Goal: Task Accomplishment & Management: Manage account settings

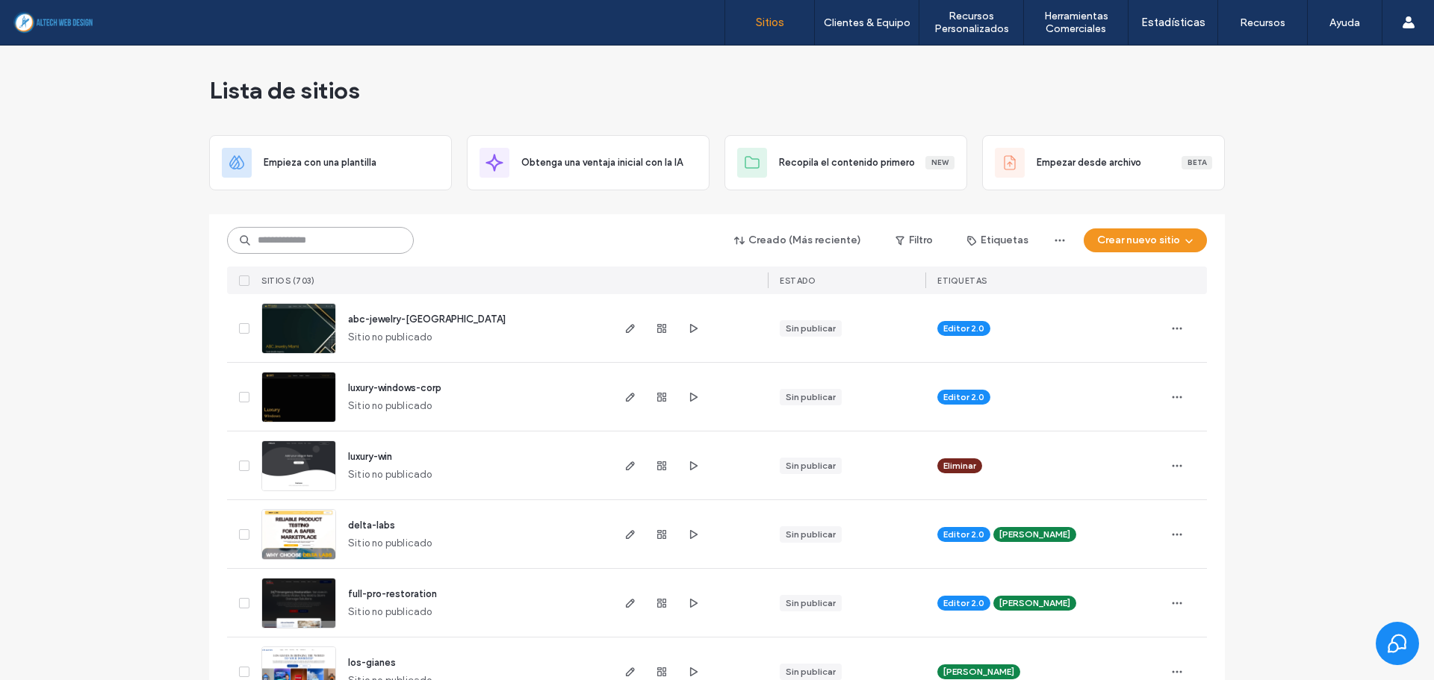
click at [299, 252] on input at bounding box center [320, 240] width 187 height 27
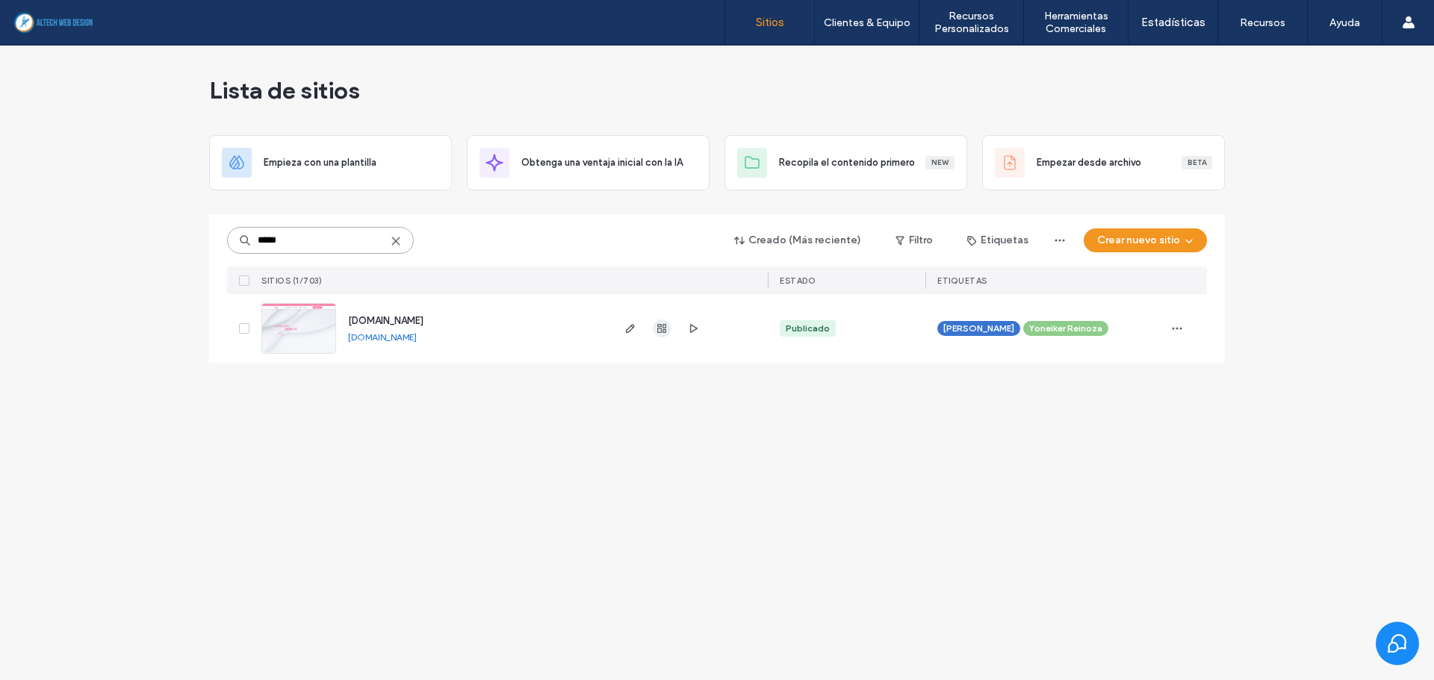
type input "*****"
click at [659, 331] on icon "button" at bounding box center [662, 329] width 12 height 12
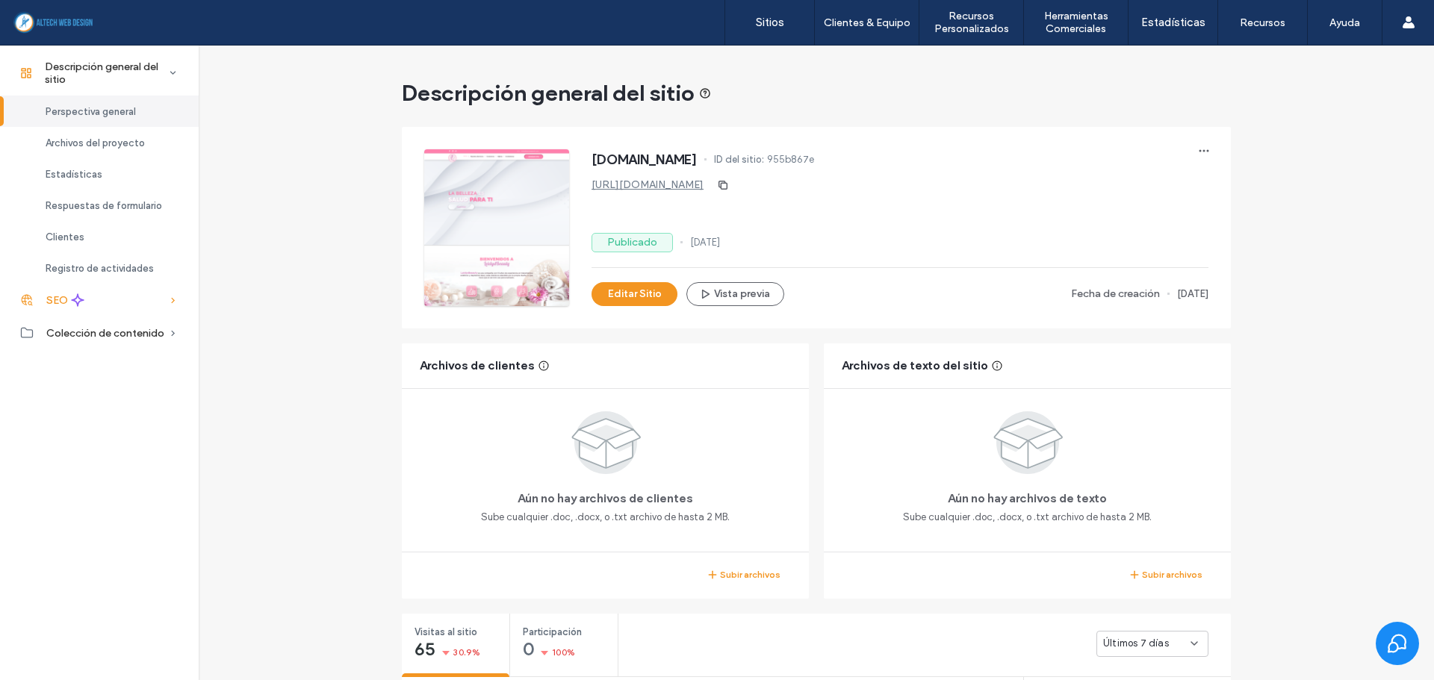
click at [71, 301] on icon at bounding box center [77, 300] width 13 height 13
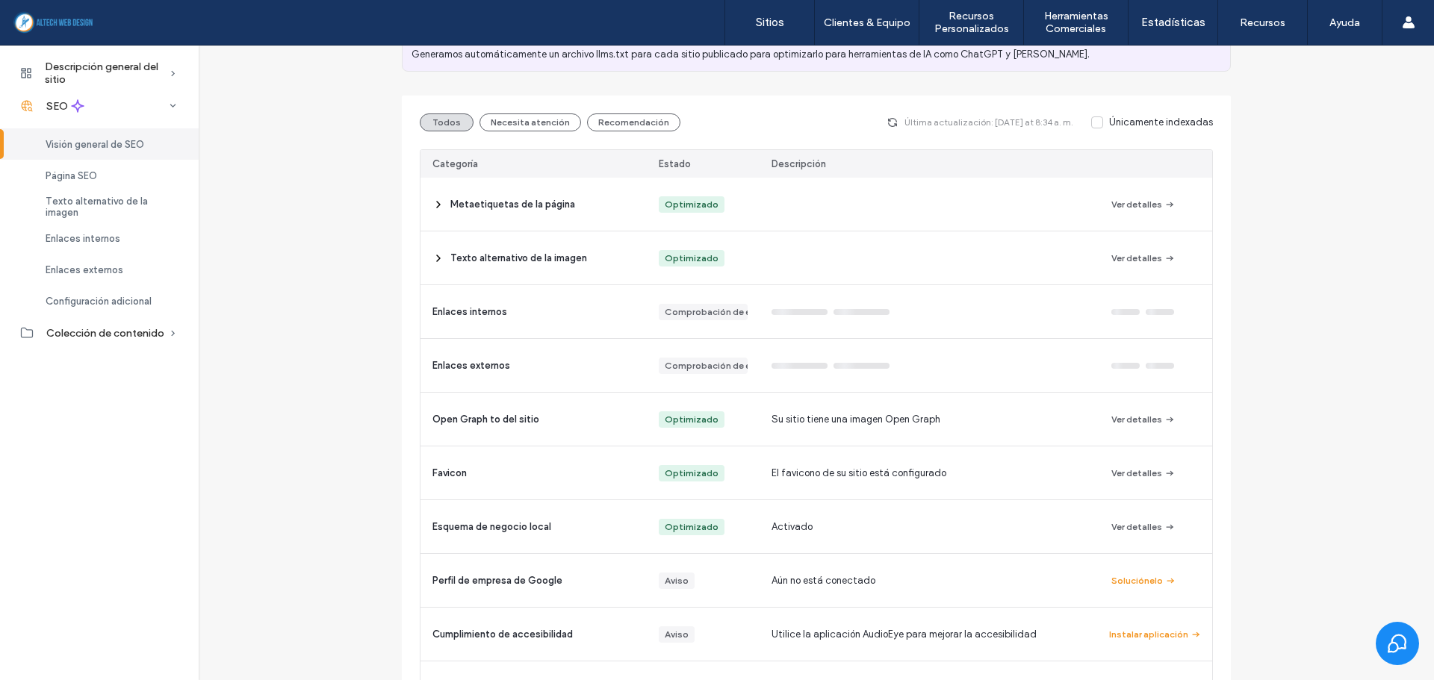
scroll to position [149, 0]
click at [520, 114] on button "Necesita atención" at bounding box center [531, 120] width 102 height 18
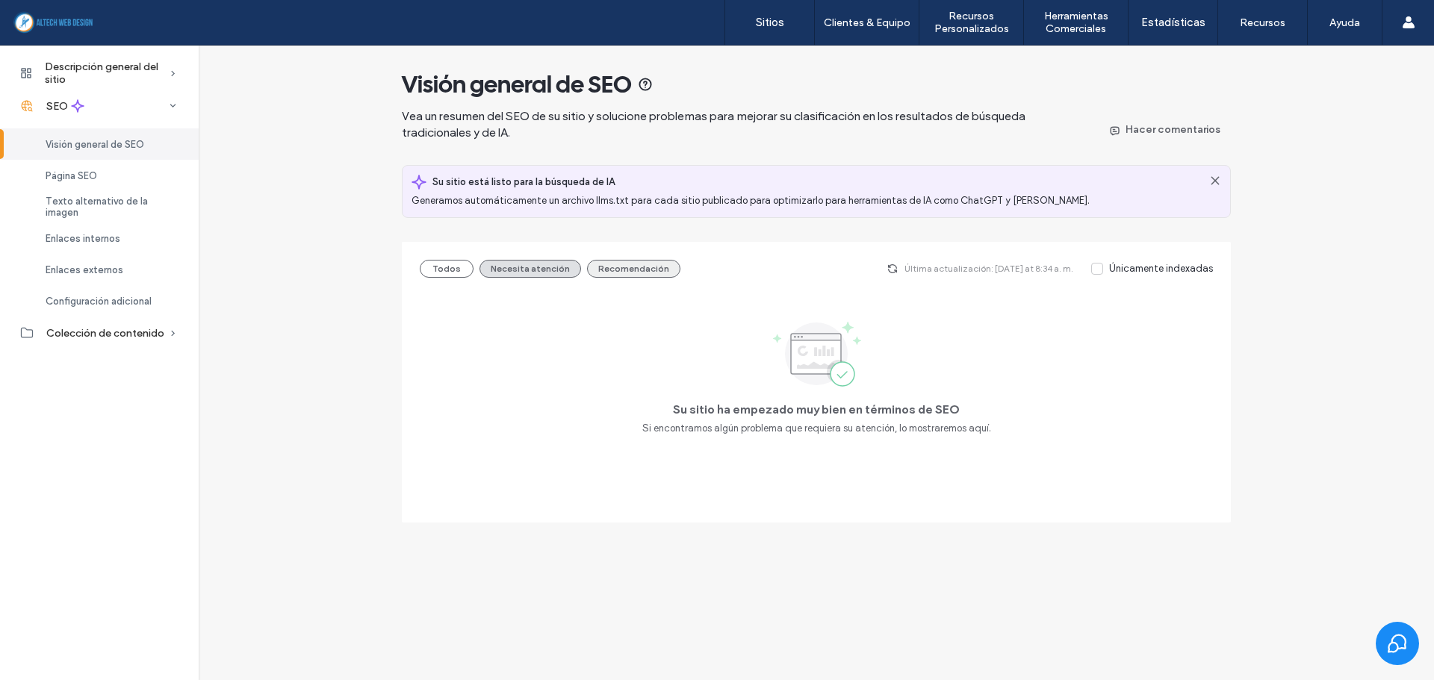
click at [625, 268] on button "Recomendación" at bounding box center [633, 269] width 93 height 18
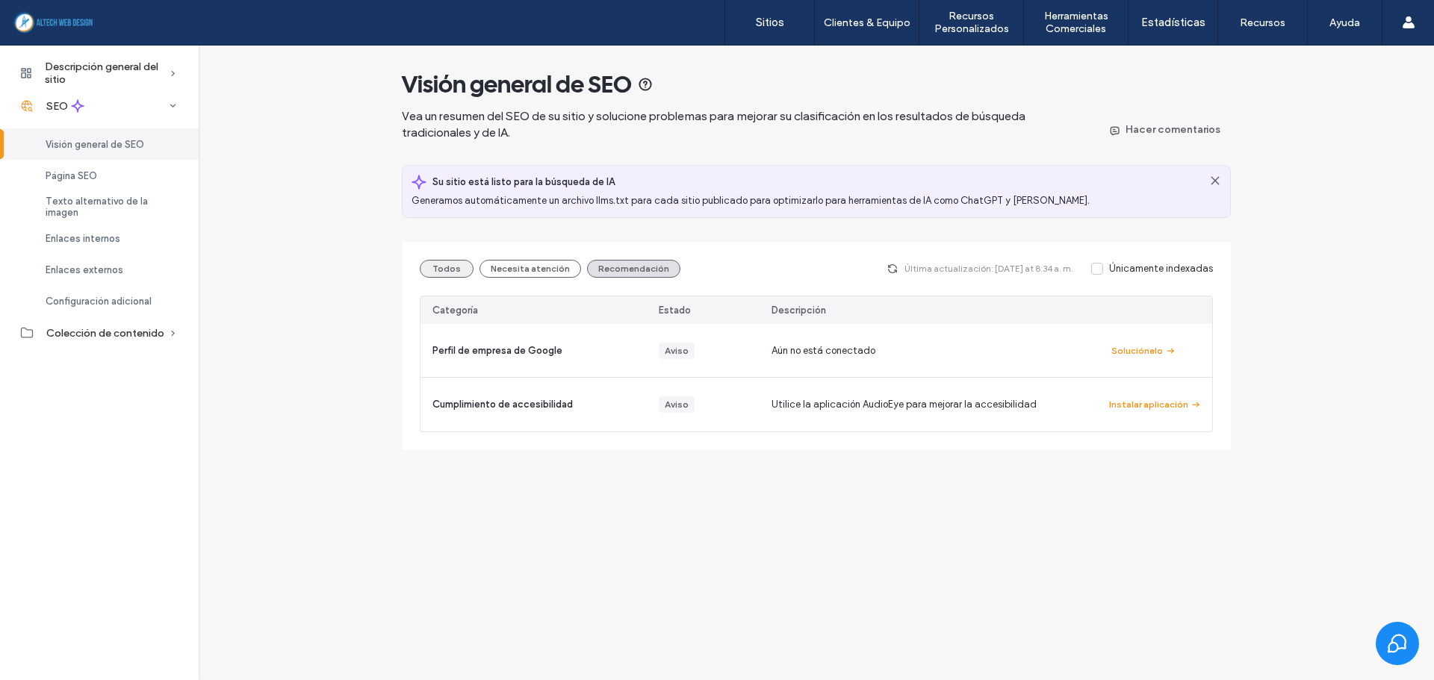
click at [431, 267] on button "Todos" at bounding box center [447, 269] width 54 height 18
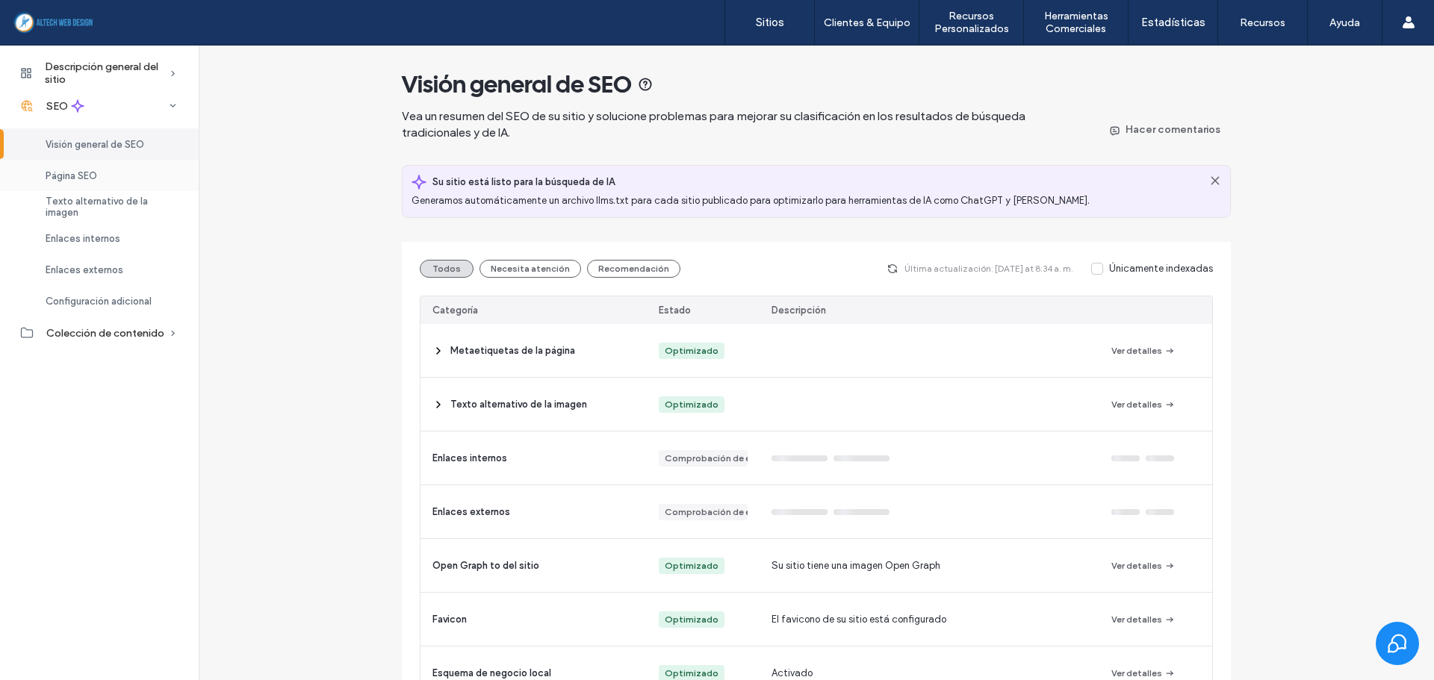
click at [131, 186] on div "Página SEO" at bounding box center [99, 175] width 199 height 31
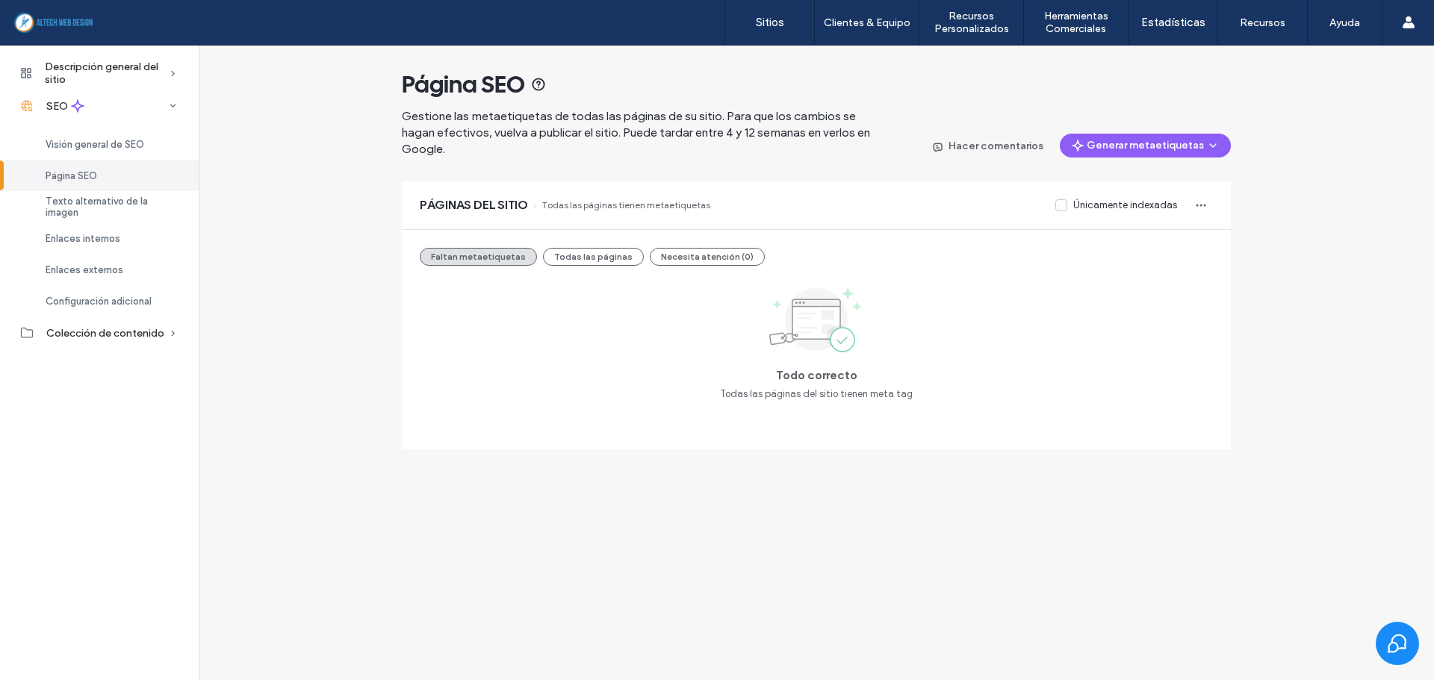
click at [105, 178] on div "Página SEO" at bounding box center [99, 175] width 199 height 31
click at [591, 266] on div "Faltan metaetiquetas Todas las páginas Necesita atención (0) Todo correcto Toda…" at bounding box center [816, 340] width 829 height 220
click at [591, 265] on button "Todas las páginas" at bounding box center [593, 257] width 101 height 18
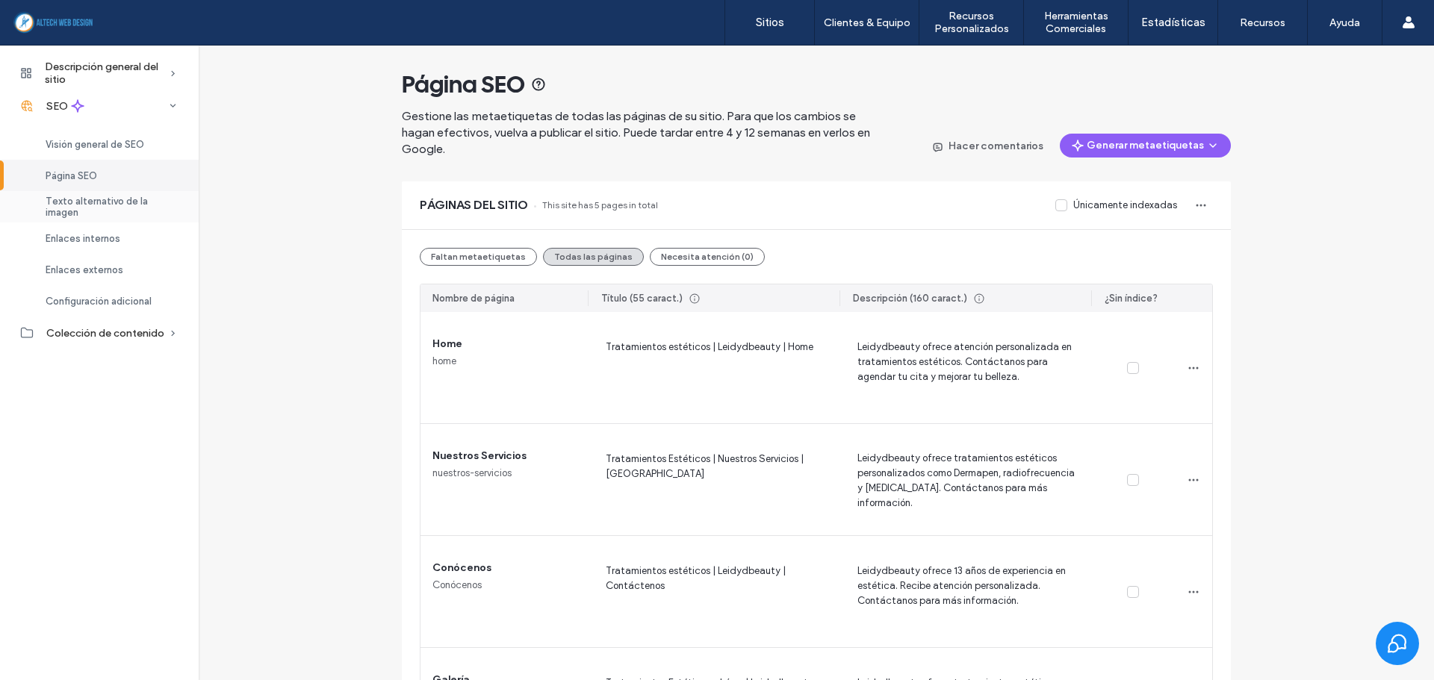
click at [158, 206] on span "Texto alternativo de la imagen" at bounding box center [113, 207] width 135 height 22
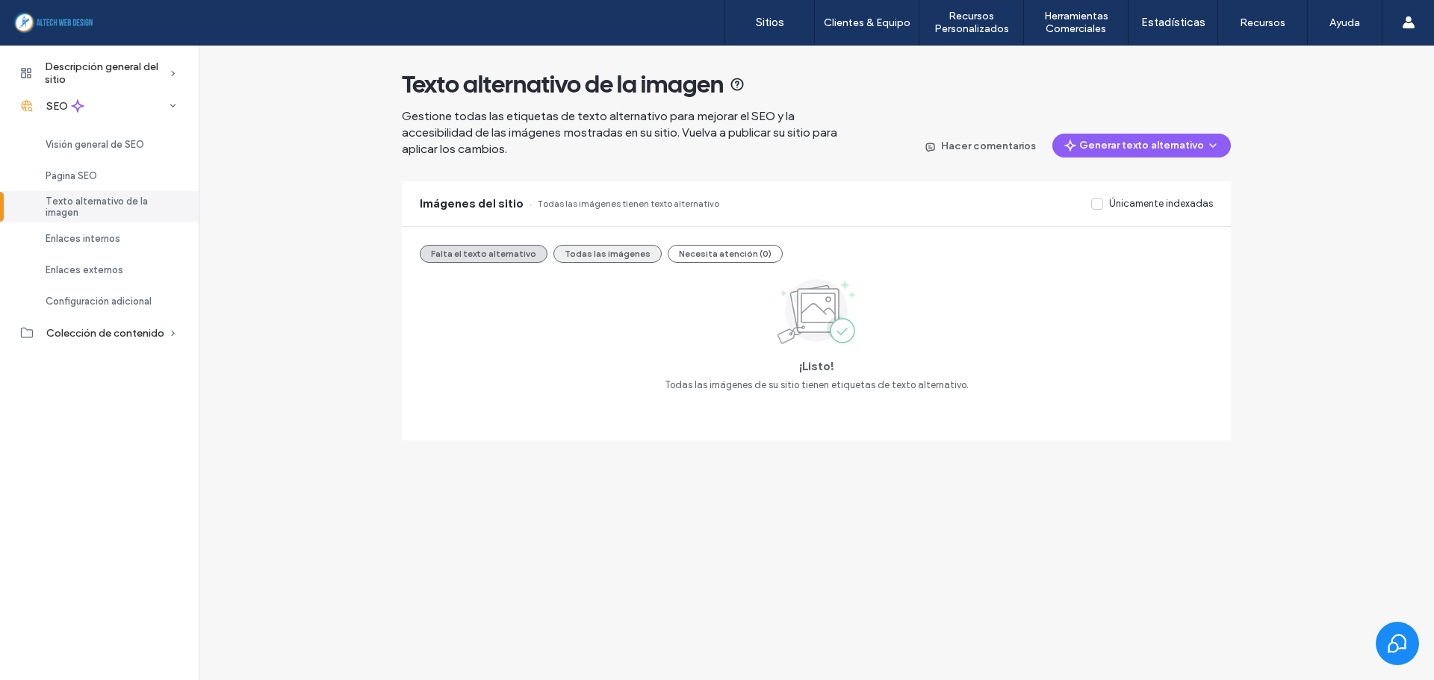
click at [589, 246] on button "Todas las imágenes" at bounding box center [607, 254] width 108 height 18
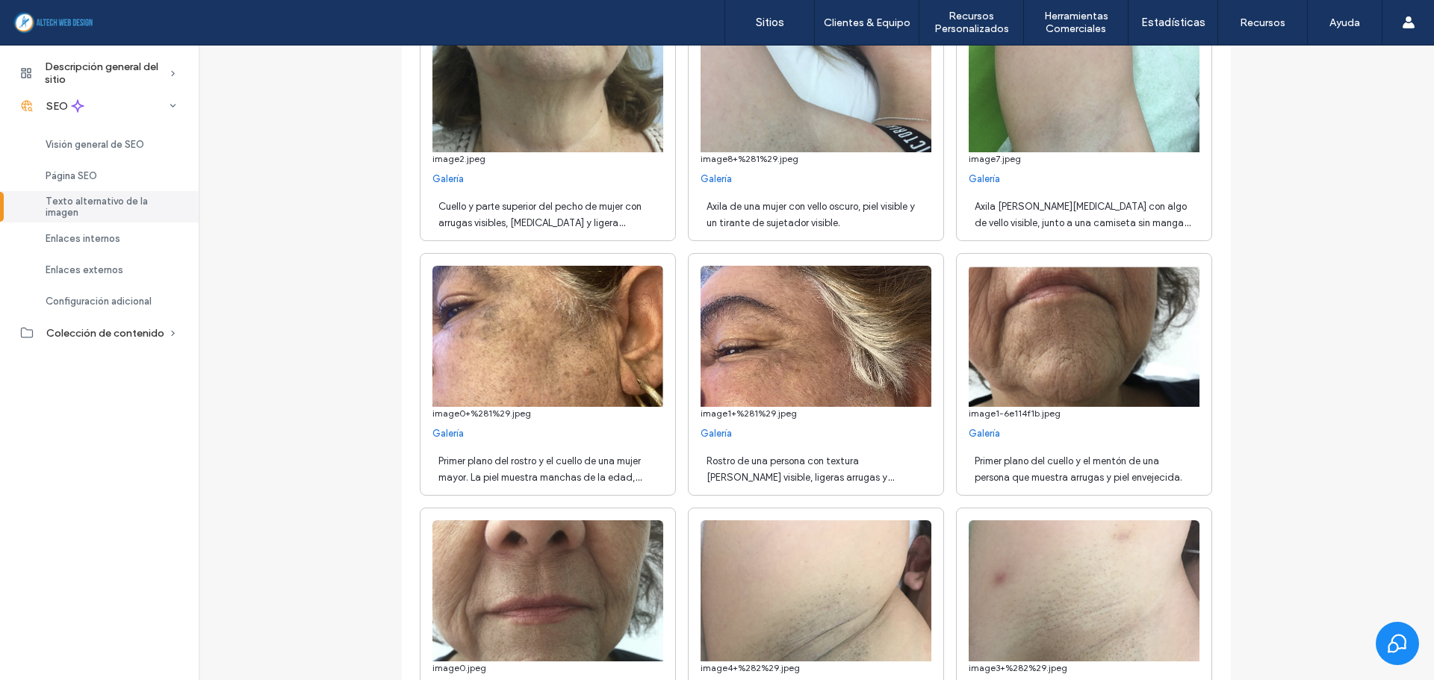
scroll to position [2091, 0]
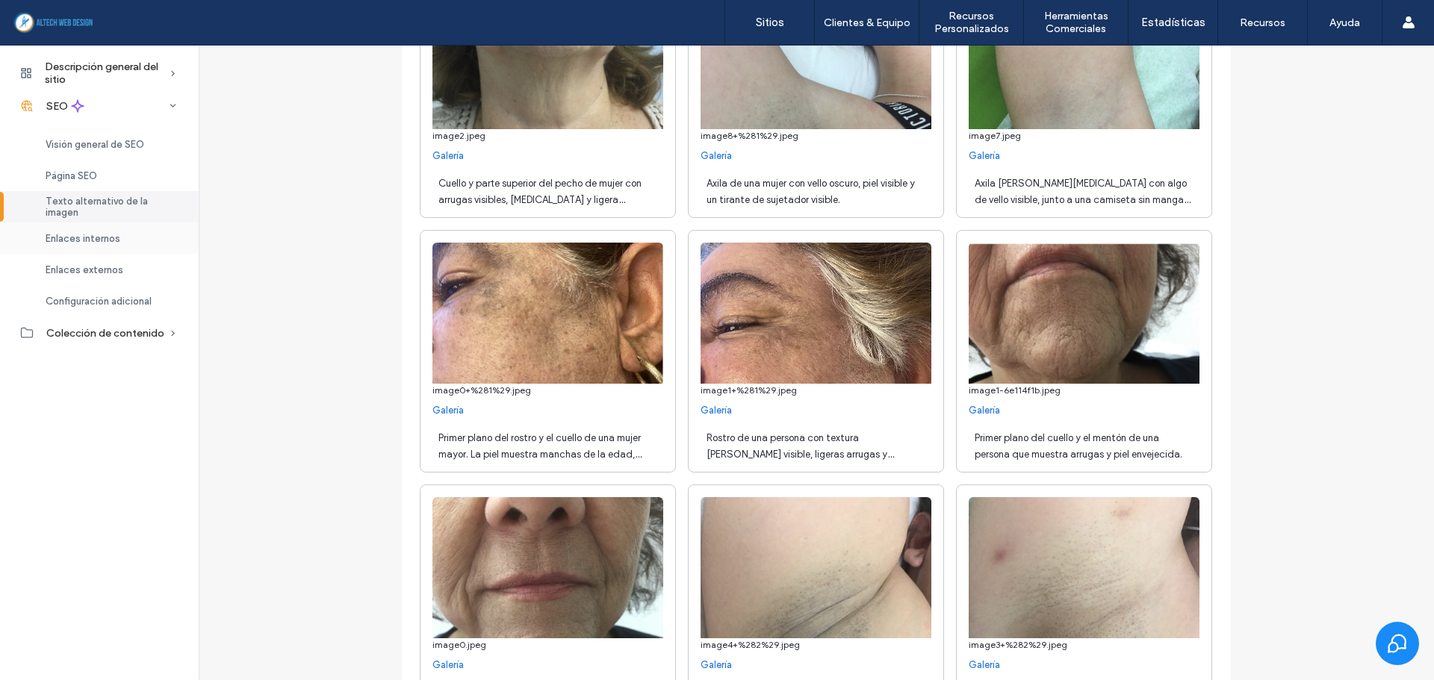
click at [94, 241] on span "Enlaces internos" at bounding box center [83, 238] width 75 height 11
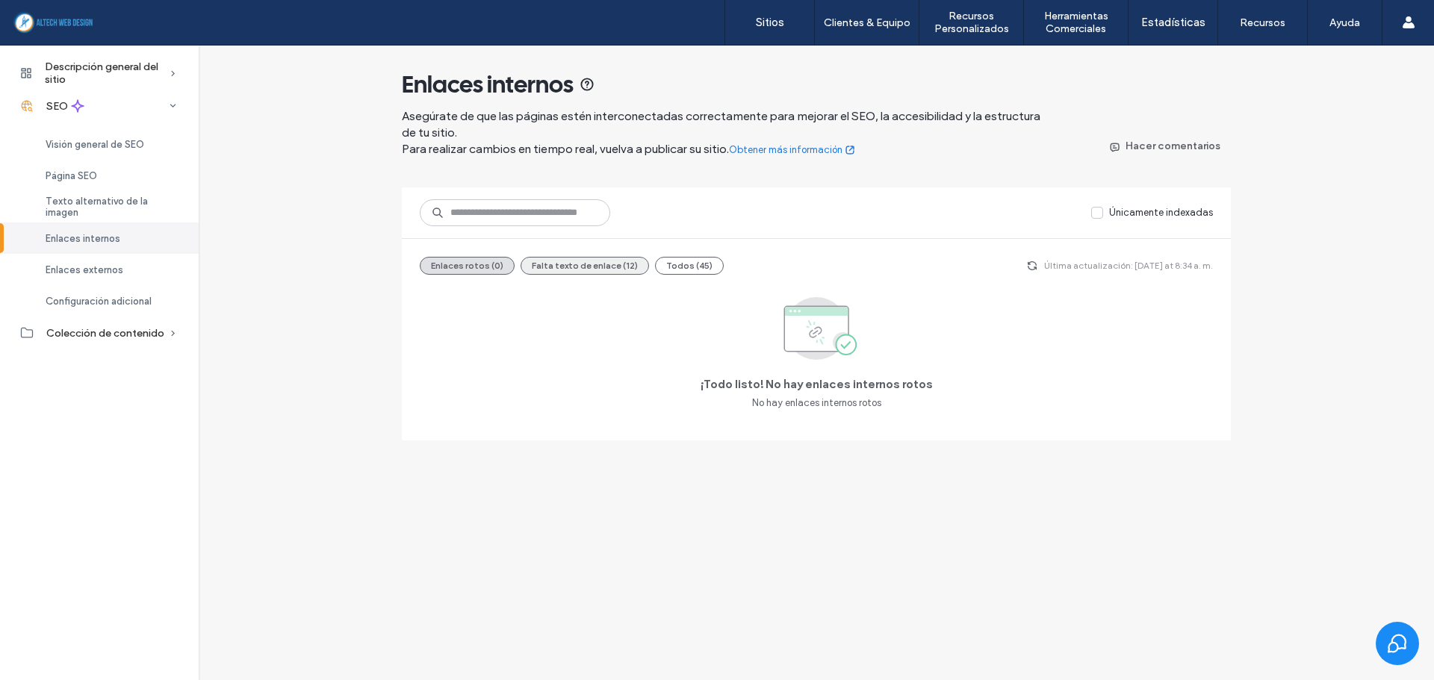
click at [562, 267] on button "Falta texto de enlace (12)" at bounding box center [585, 266] width 128 height 18
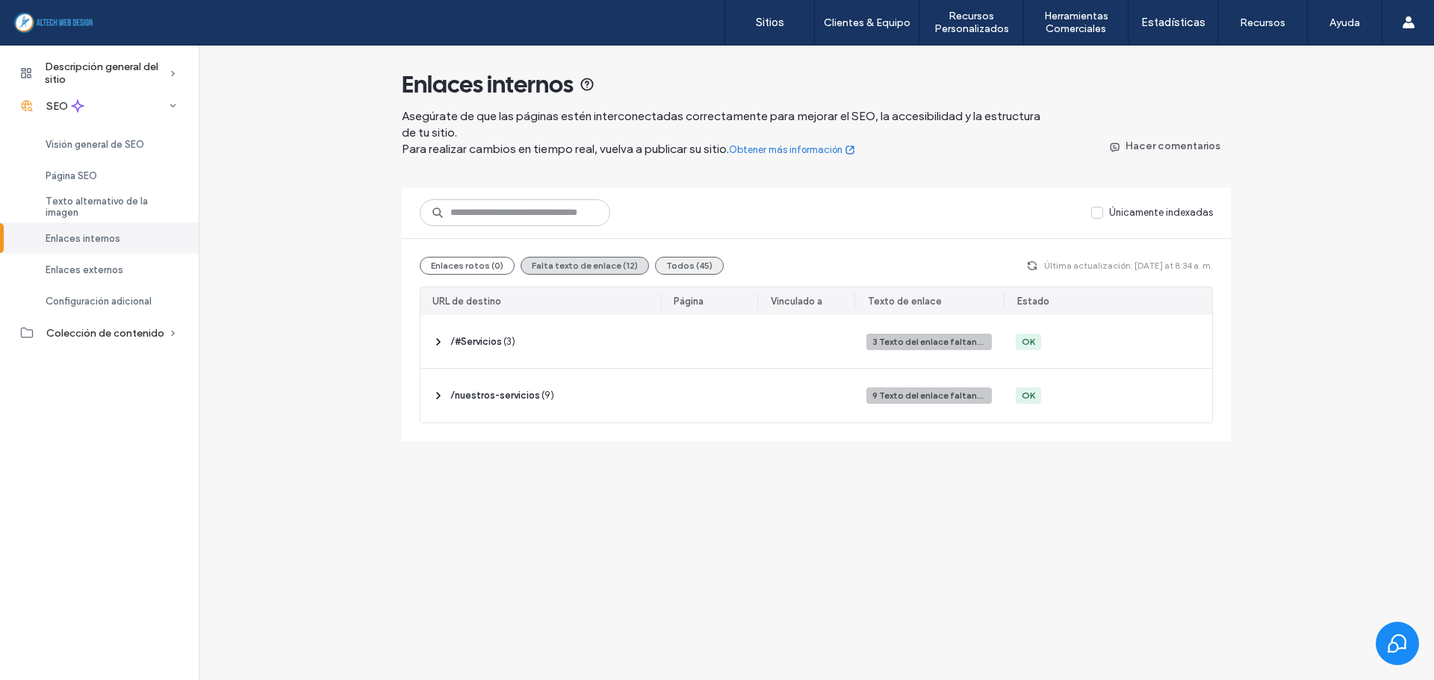
click at [687, 265] on button "Todos (45)" at bounding box center [689, 266] width 69 height 18
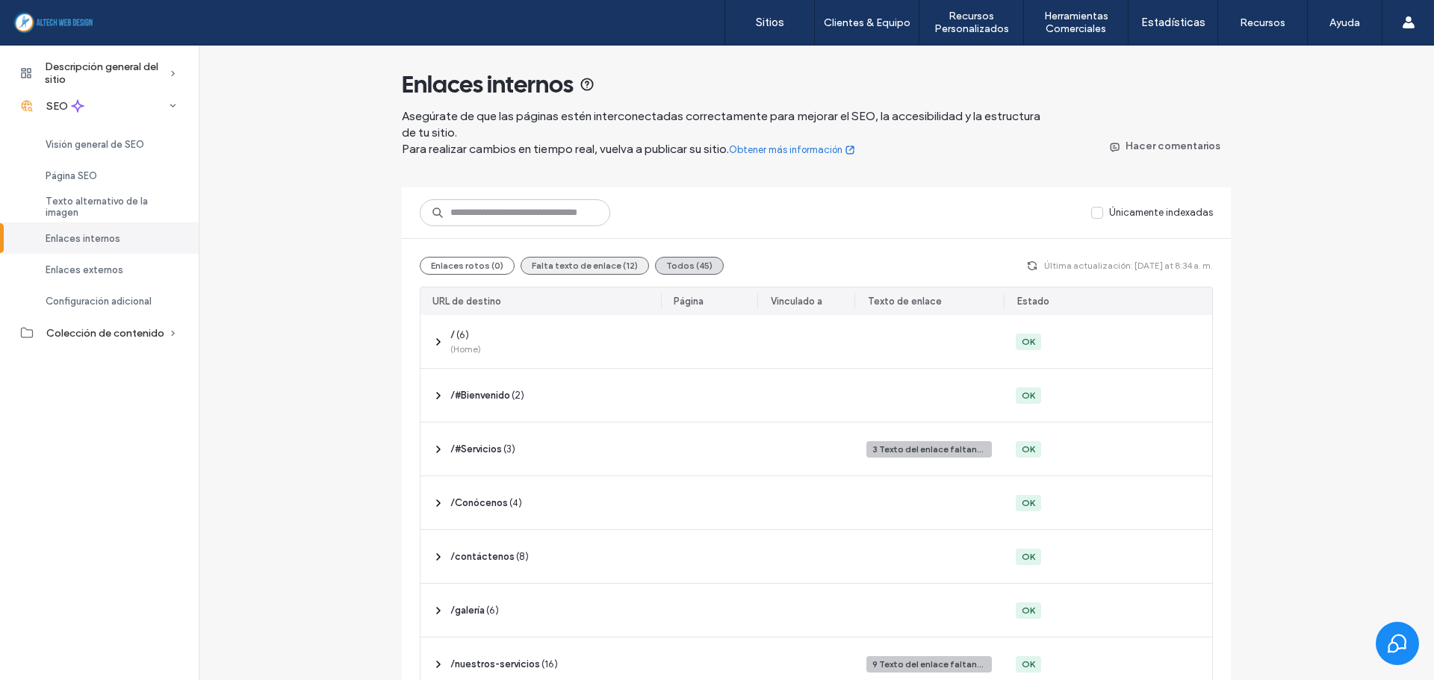
click at [592, 265] on button "Falta texto de enlace (12)" at bounding box center [585, 266] width 128 height 18
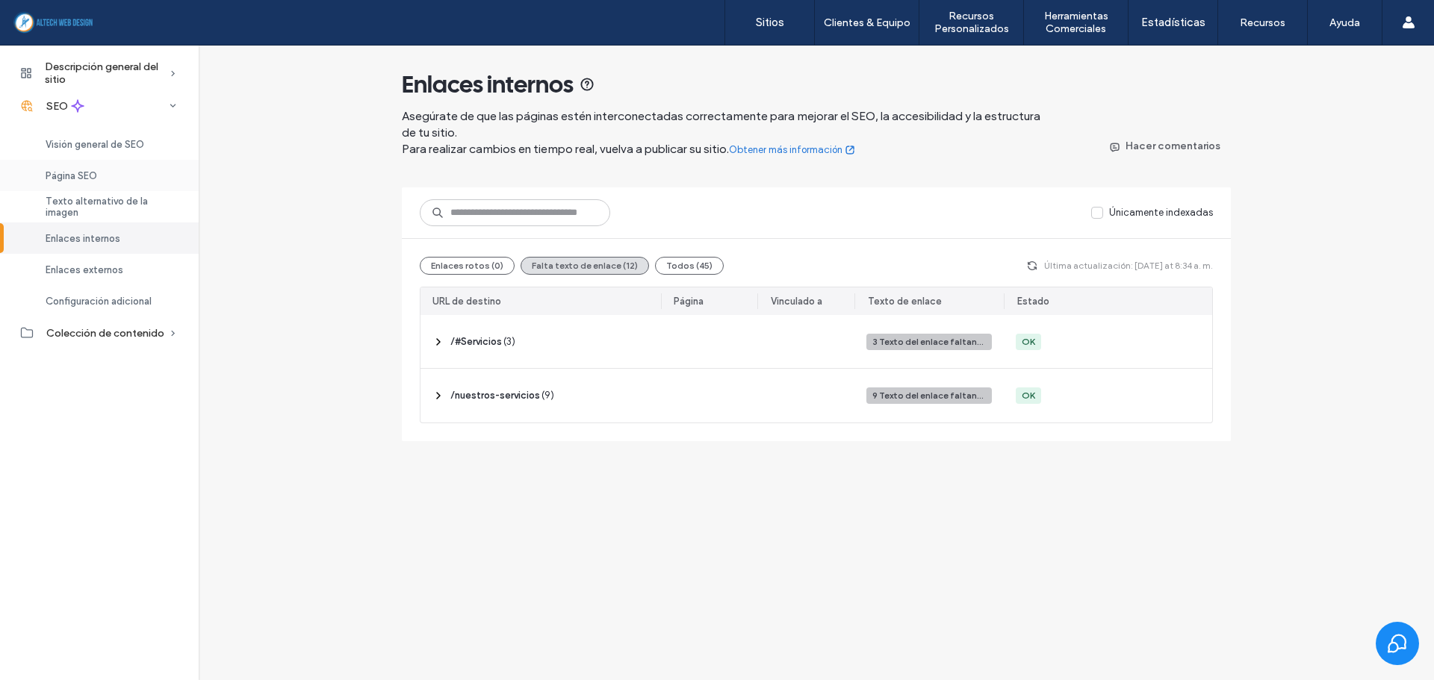
click at [69, 184] on div "Página SEO" at bounding box center [99, 175] width 199 height 31
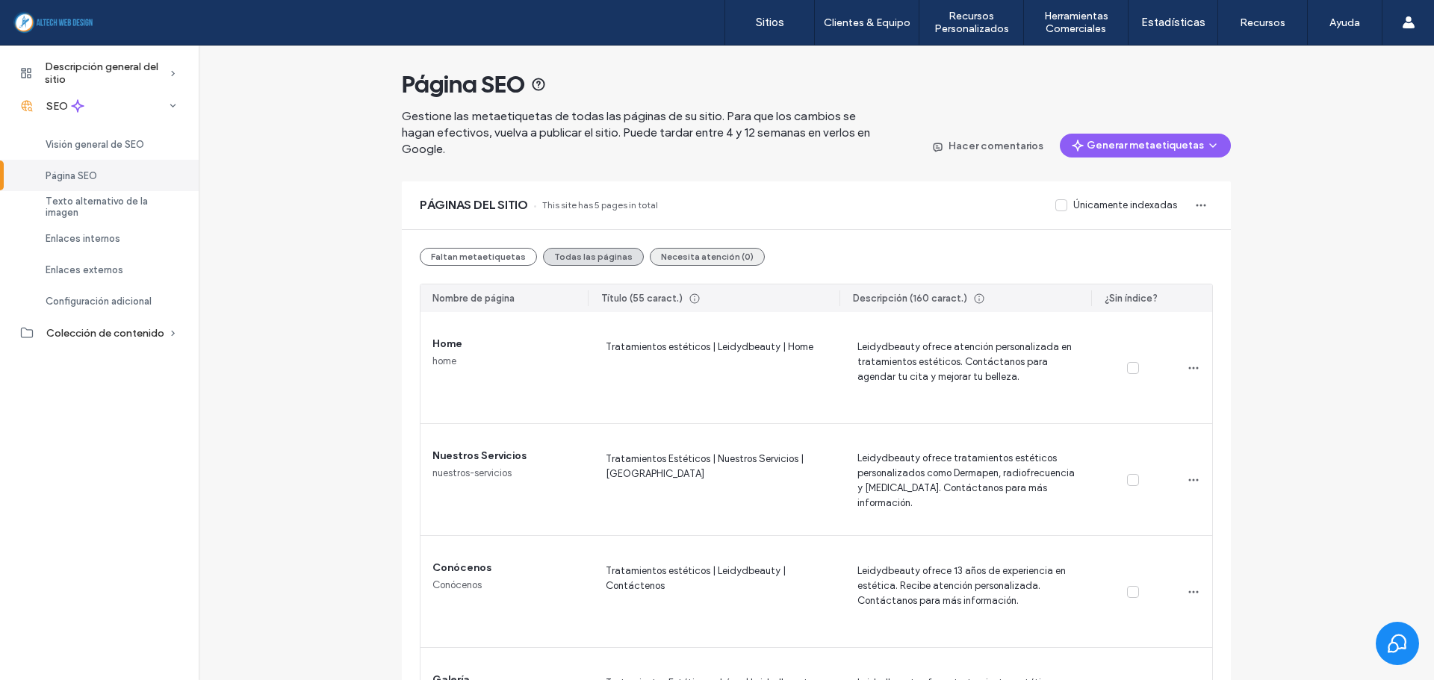
click at [680, 260] on button "Necesita atención (0)" at bounding box center [707, 257] width 115 height 18
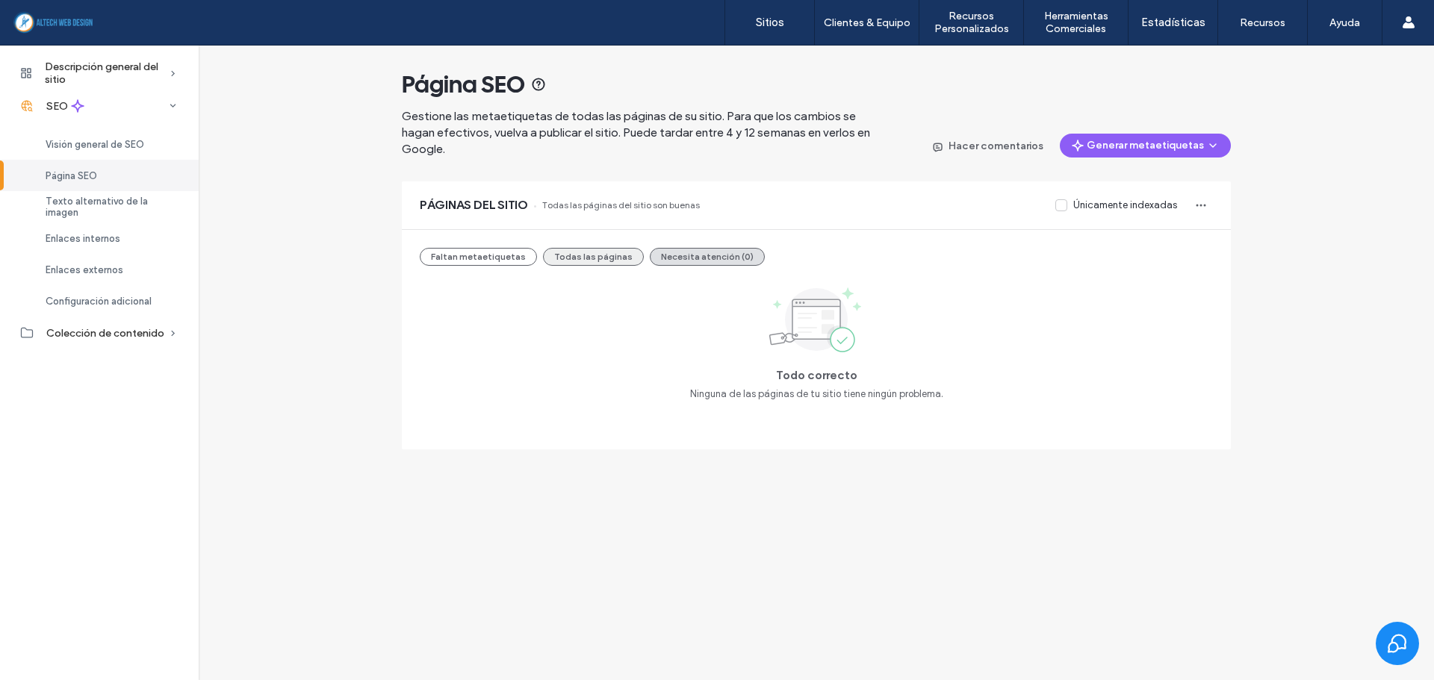
click at [621, 257] on button "Todas las páginas" at bounding box center [593, 257] width 101 height 18
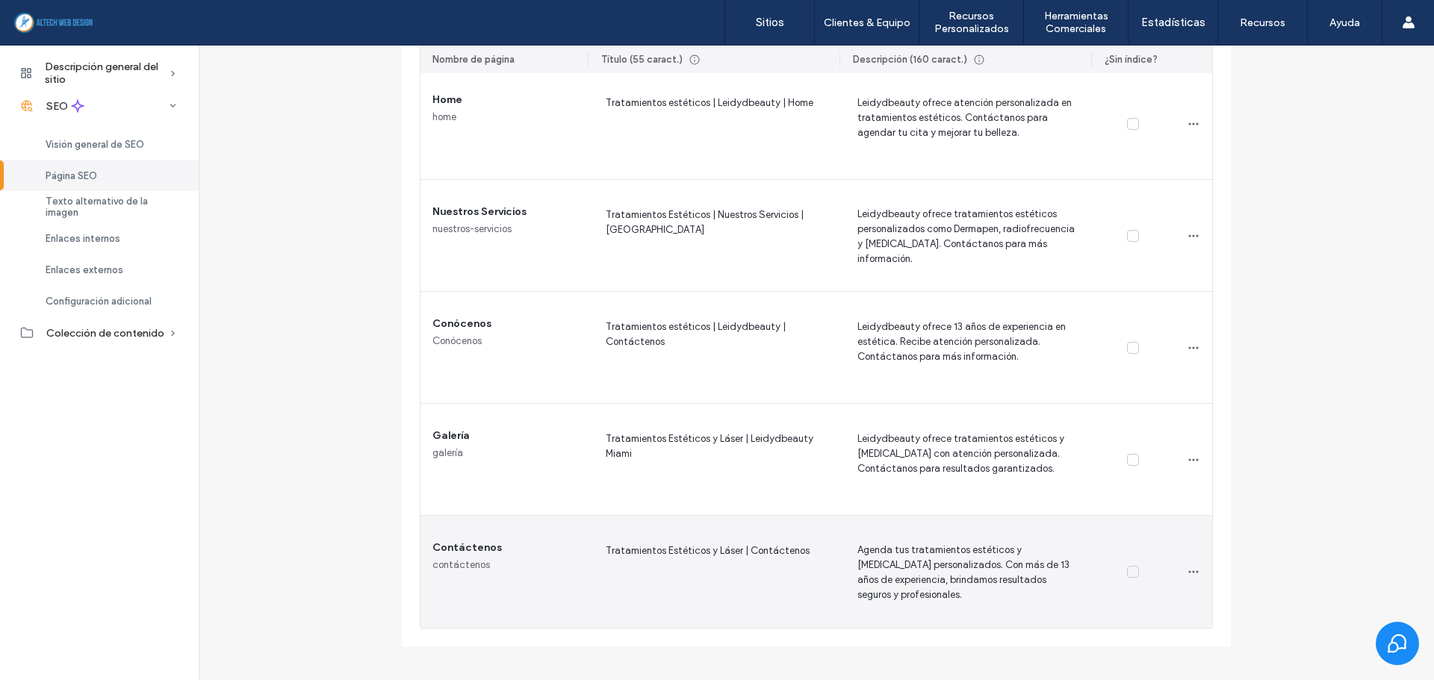
scroll to position [250, 0]
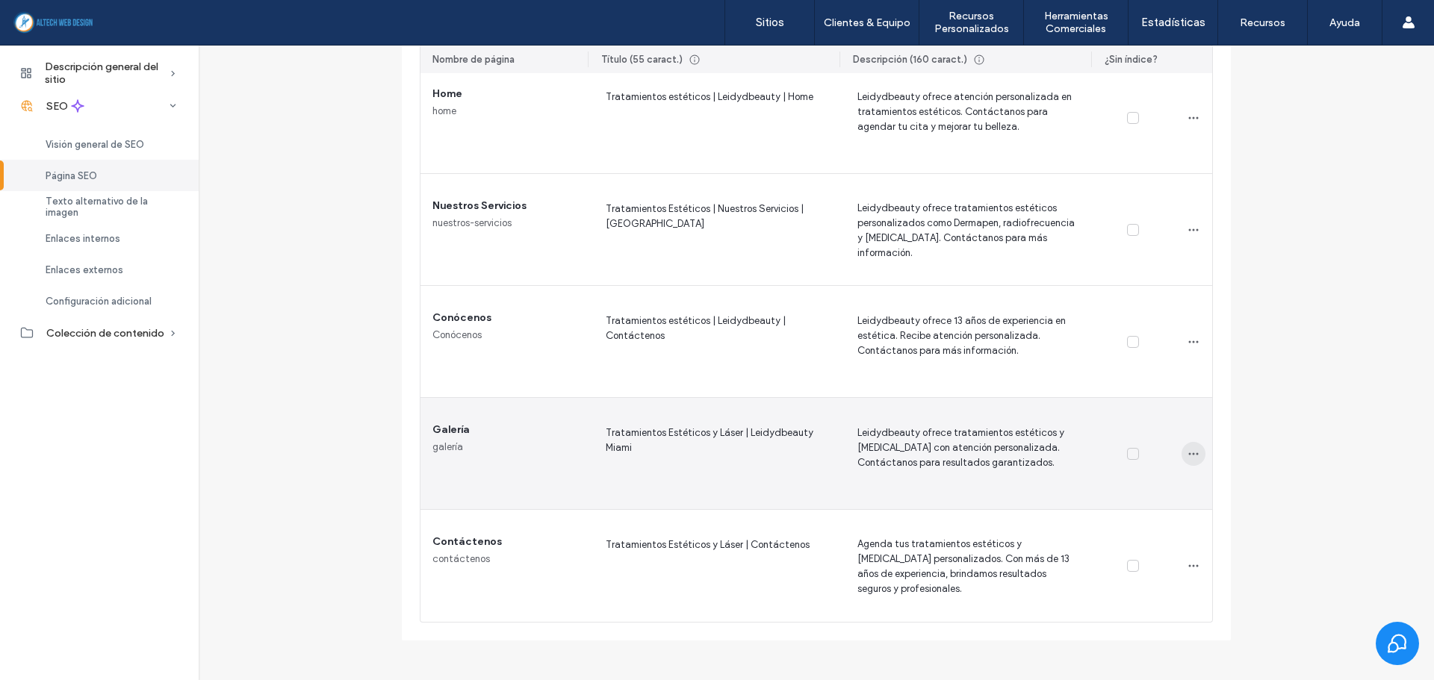
click at [1188, 458] on icon "button" at bounding box center [1194, 454] width 12 height 12
click at [962, 467] on span "Leidydbeauty ofrece tratamientos estéticos y [MEDICAL_DATA] con atención person…" at bounding box center [965, 454] width 228 height 60
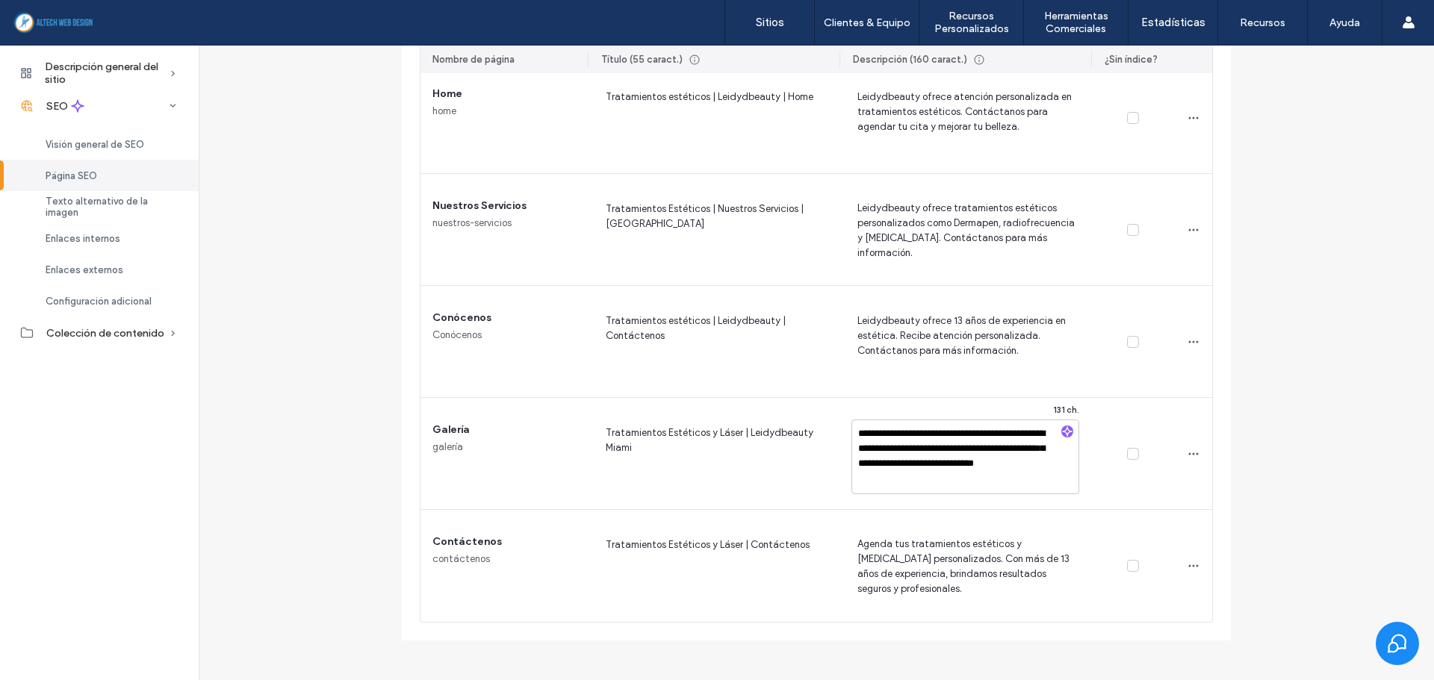
click at [1345, 376] on div "Página SEO Gestione las metaetiquetas de todas las páginas de su sitio. Para qu…" at bounding box center [816, 218] width 1235 height 846
click at [341, 340] on div "Página SEO Gestione las metaetiquetas de todas las páginas de su sitio. Para qu…" at bounding box center [816, 218] width 1235 height 846
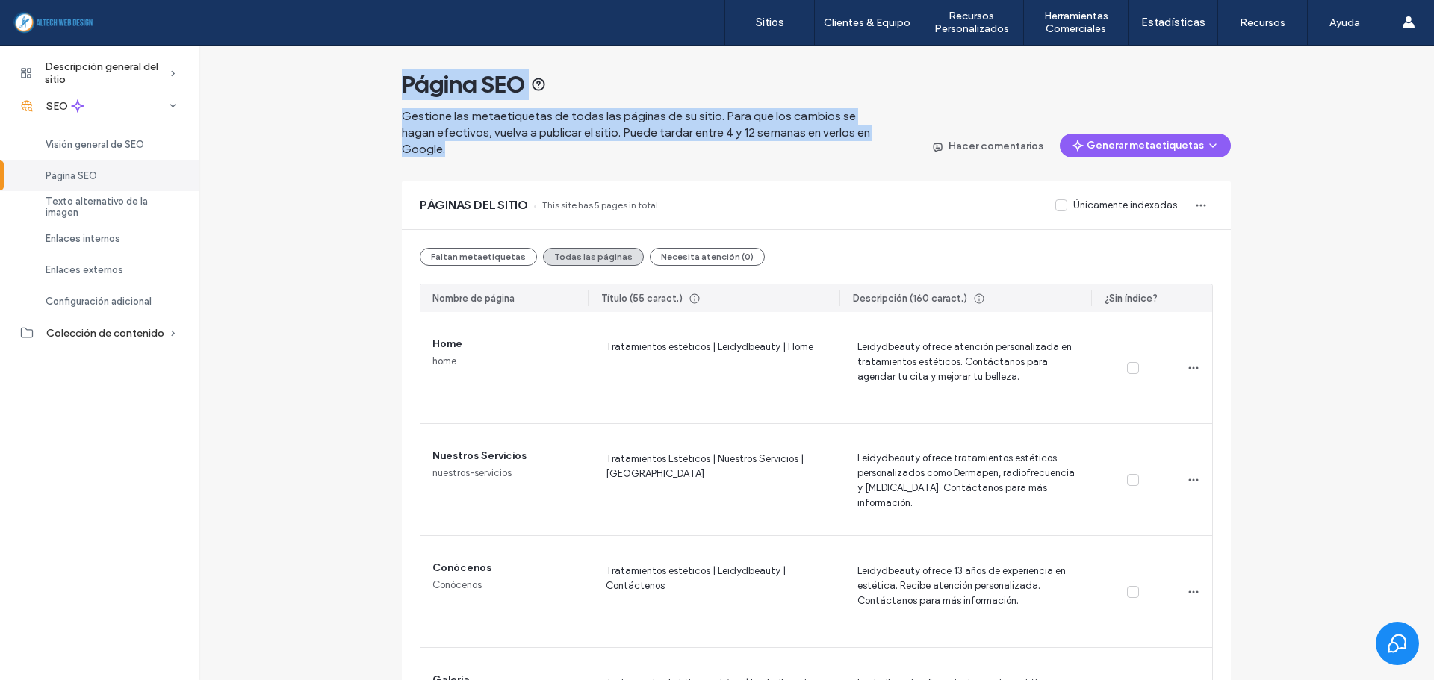
drag, startPoint x: 390, startPoint y: 74, endPoint x: 819, endPoint y: 164, distance: 438.2
click at [819, 164] on div "Página SEO Gestione las metaetiquetas de todas las páginas de su sitio. Para qu…" at bounding box center [816, 469] width 1235 height 846
click at [809, 157] on div at bounding box center [809, 157] width 0 height 0
click at [705, 161] on div "Página SEO Gestione las metaetiquetas de todas las páginas de su sitio. Para qu…" at bounding box center [816, 480] width 829 height 822
drag, startPoint x: 444, startPoint y: 152, endPoint x: 379, endPoint y: 75, distance: 101.3
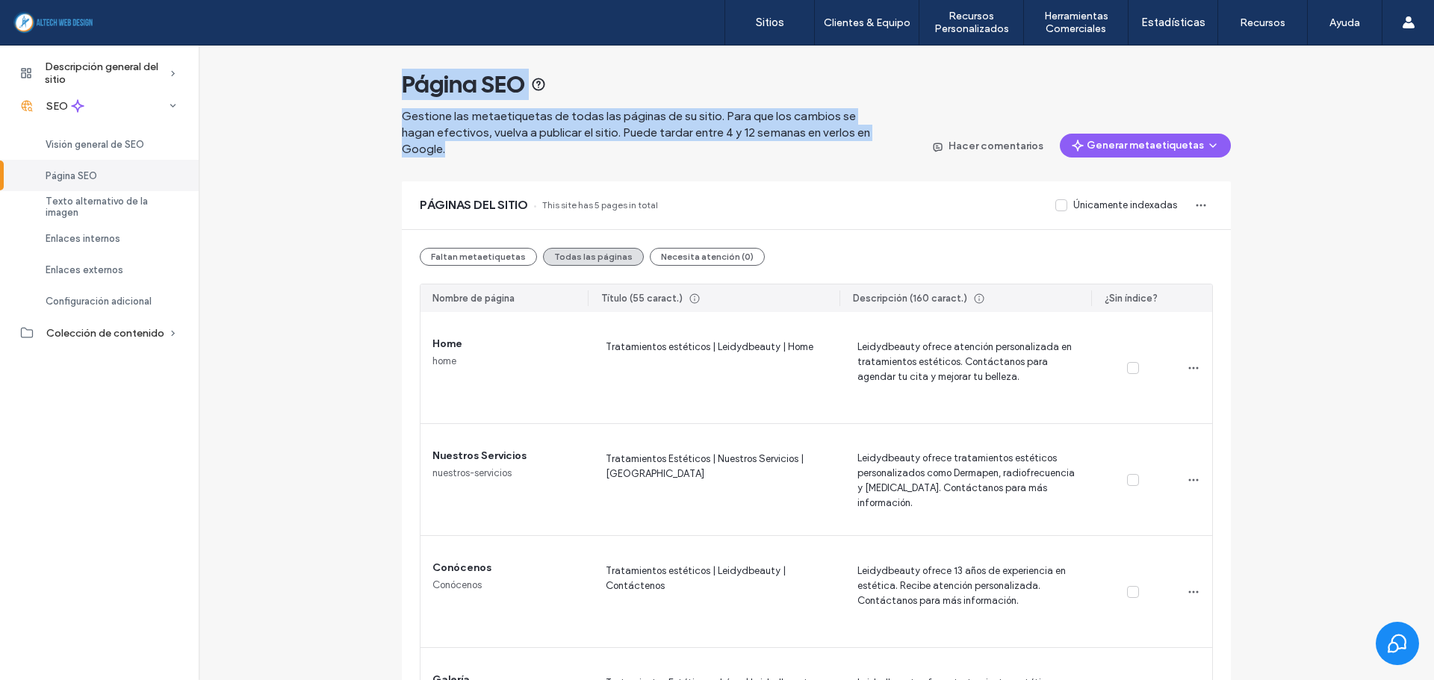
click at [379, 75] on div "Página SEO Gestione las metaetiquetas de todas las páginas de su sitio. Para qu…" at bounding box center [816, 469] width 1235 height 846
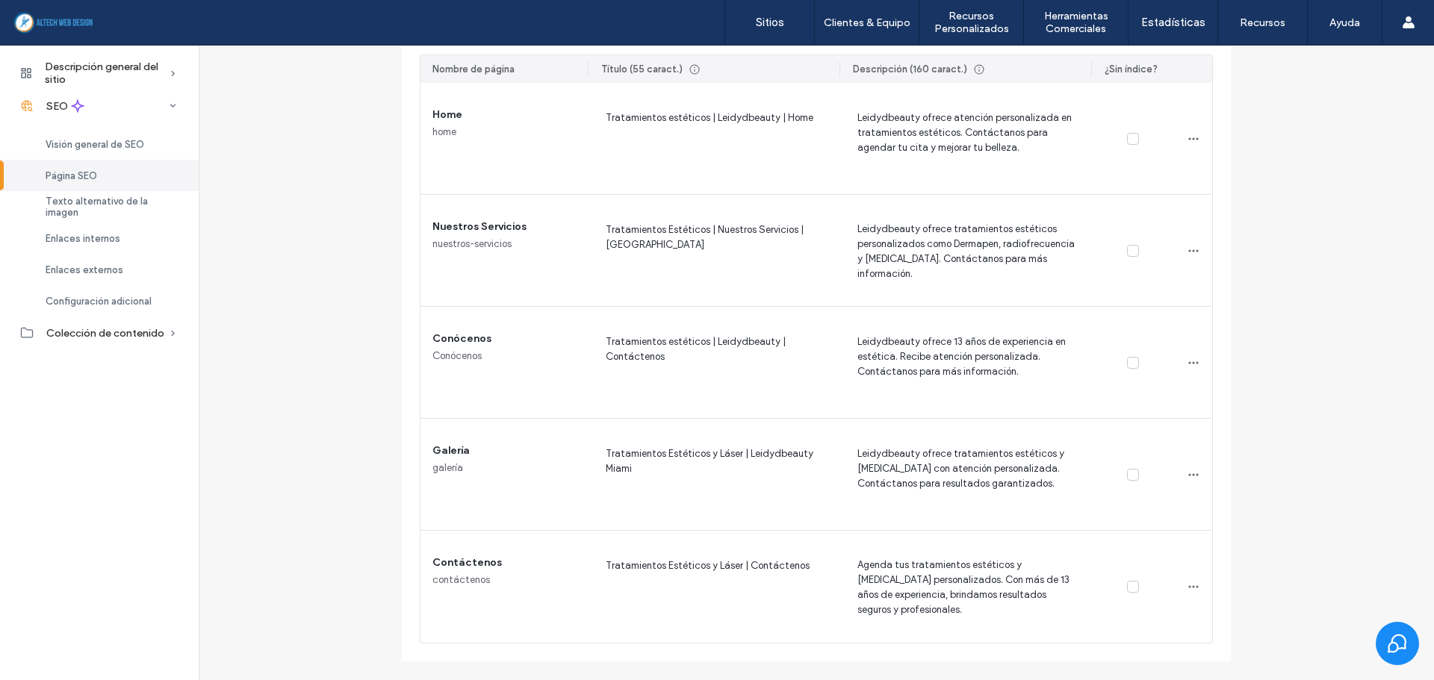
scroll to position [227, 0]
click at [754, 24] on link "Sitios" at bounding box center [769, 22] width 89 height 45
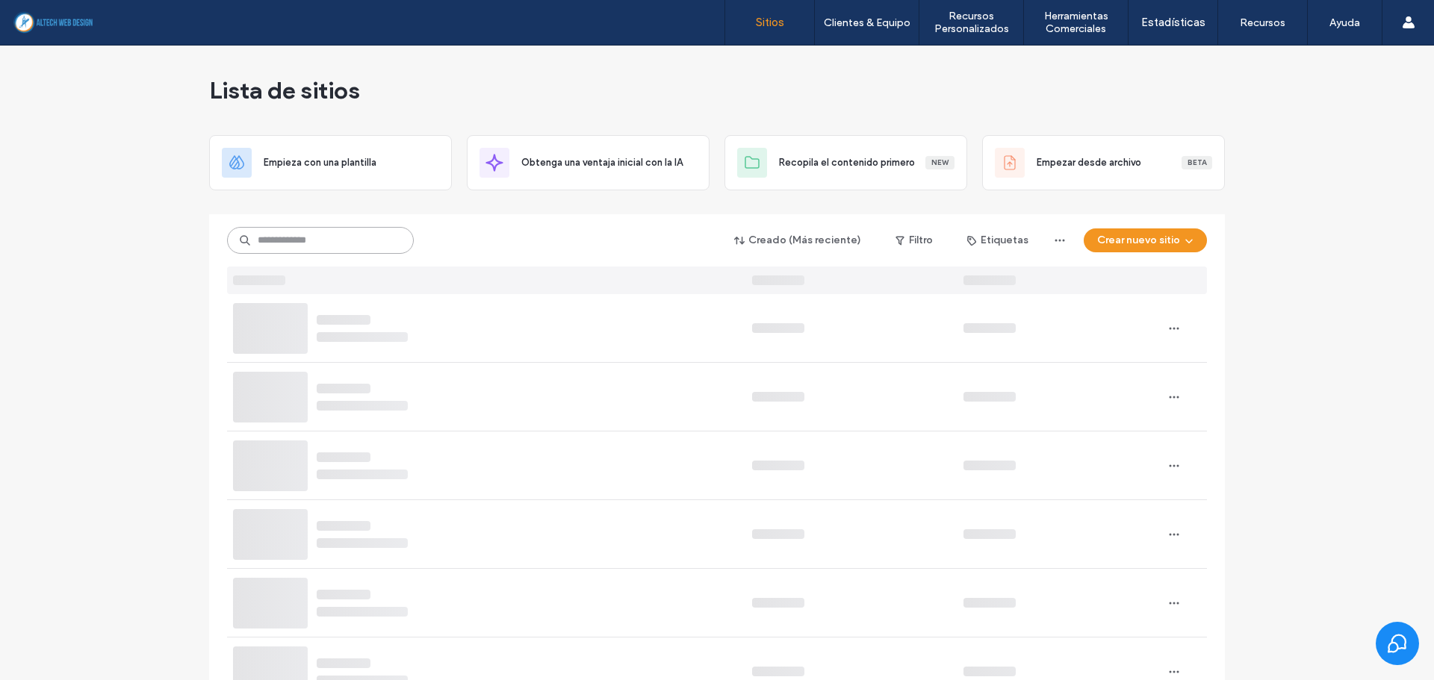
click at [320, 241] on input at bounding box center [320, 240] width 187 height 27
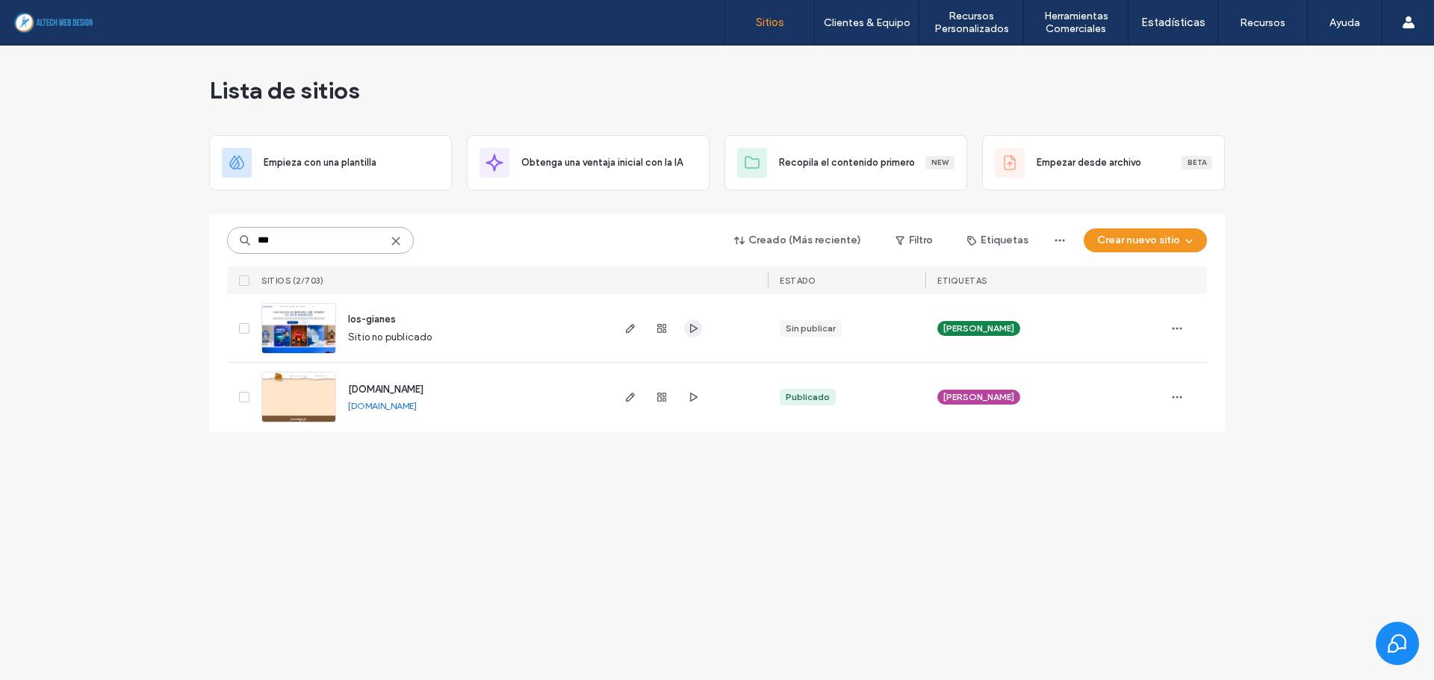
type input "***"
click at [700, 326] on span "button" at bounding box center [693, 329] width 18 height 18
click at [396, 242] on use at bounding box center [395, 241] width 7 height 7
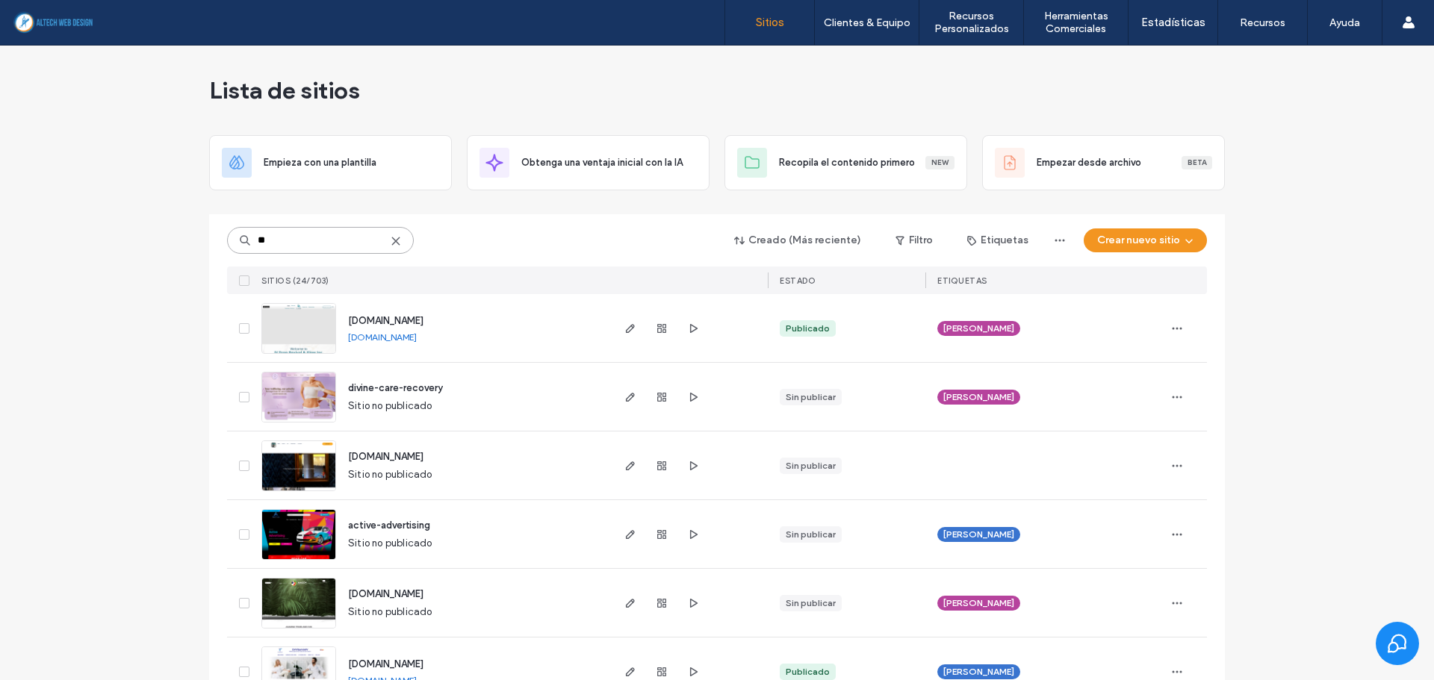
type input "**"
click at [395, 337] on link "[DOMAIN_NAME]" at bounding box center [382, 338] width 69 height 12
click at [392, 240] on use at bounding box center [395, 241] width 7 height 7
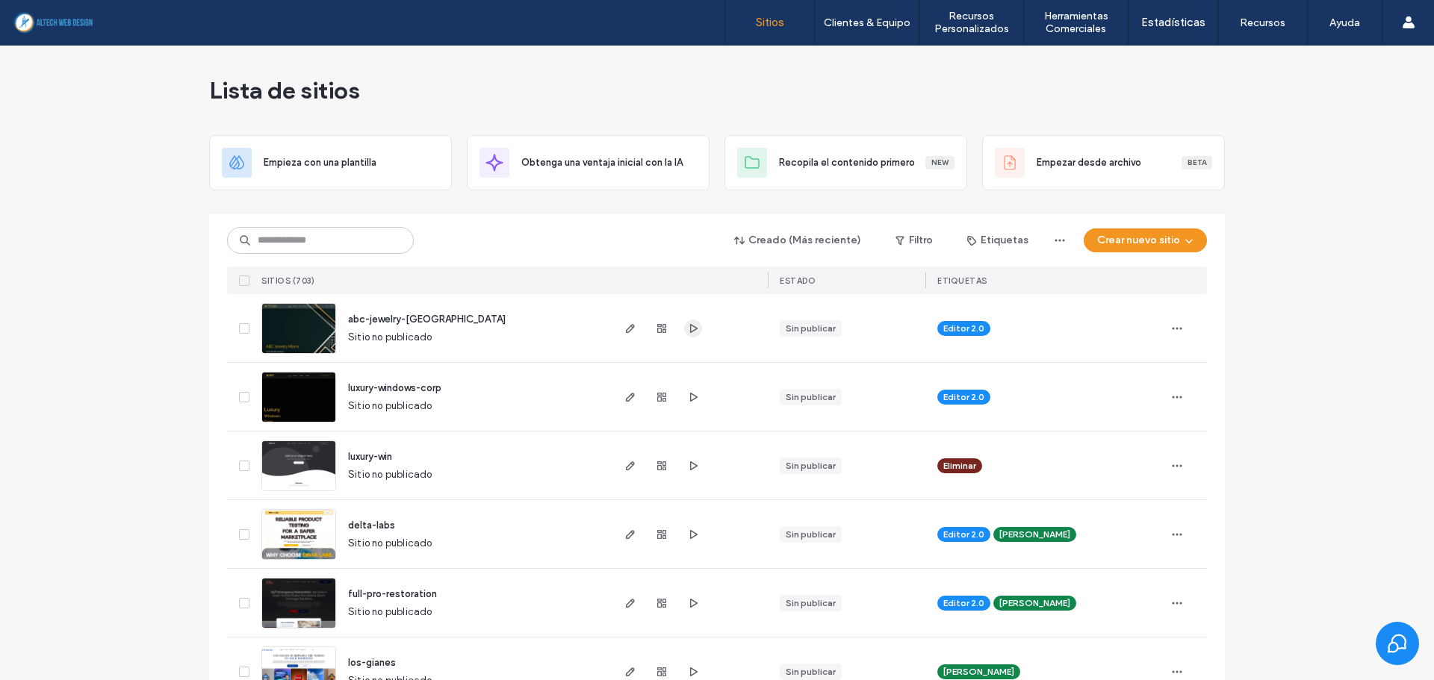
click at [688, 325] on icon "button" at bounding box center [693, 329] width 12 height 12
